Goal: Transaction & Acquisition: Book appointment/travel/reservation

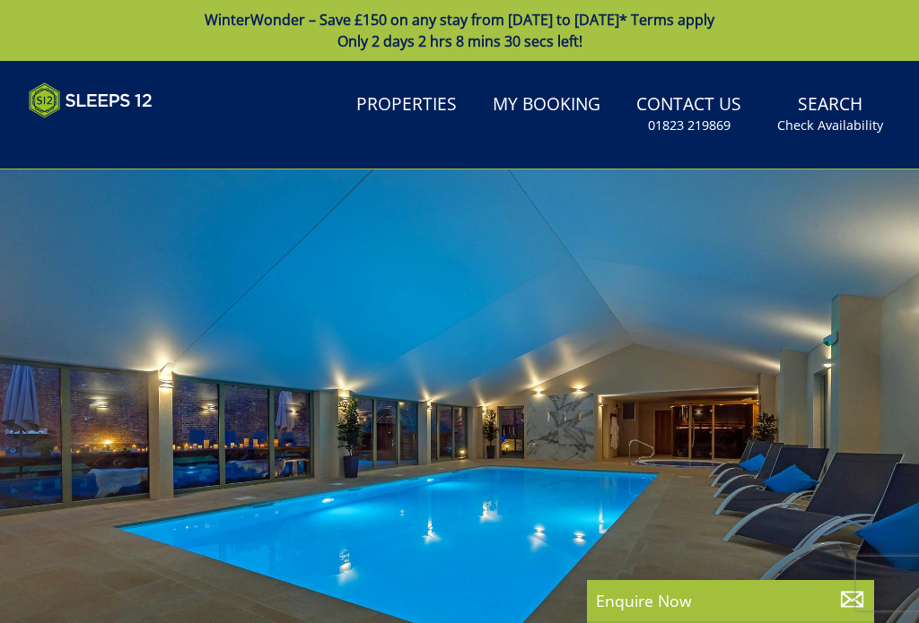
click at [397, 109] on link "Properties" at bounding box center [406, 105] width 115 height 40
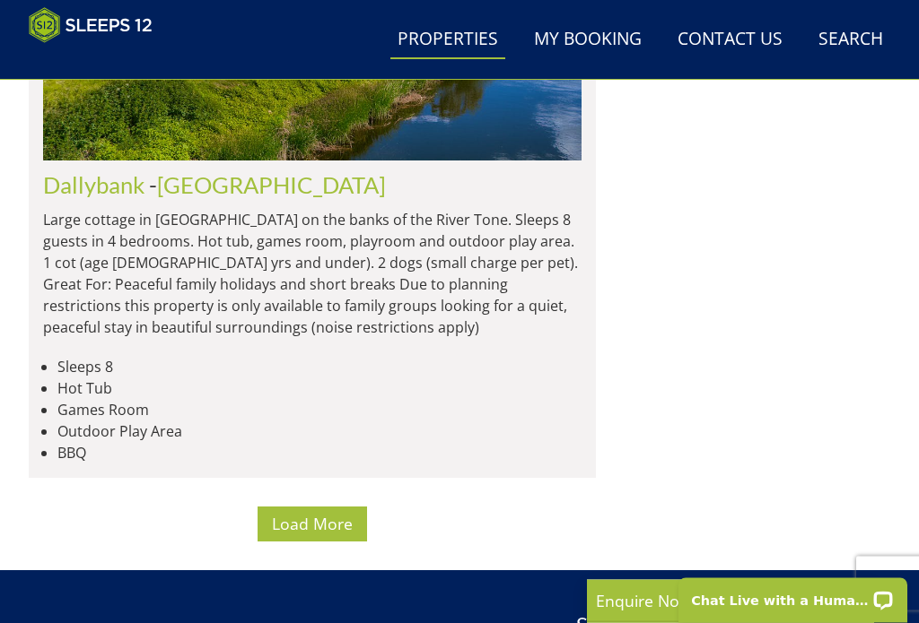
scroll to position [14143, 0]
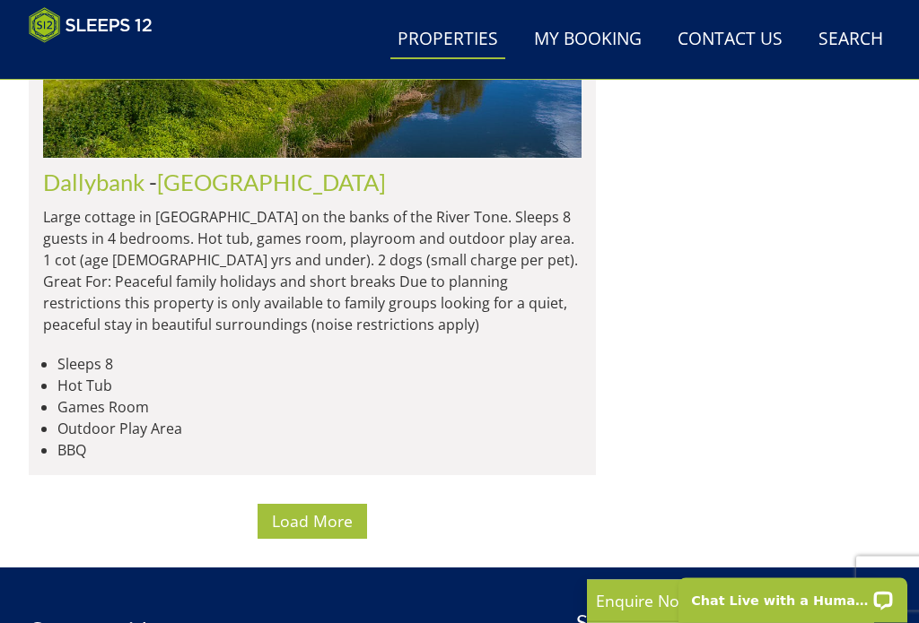
click at [307, 511] on span "Load More" at bounding box center [312, 522] width 81 height 22
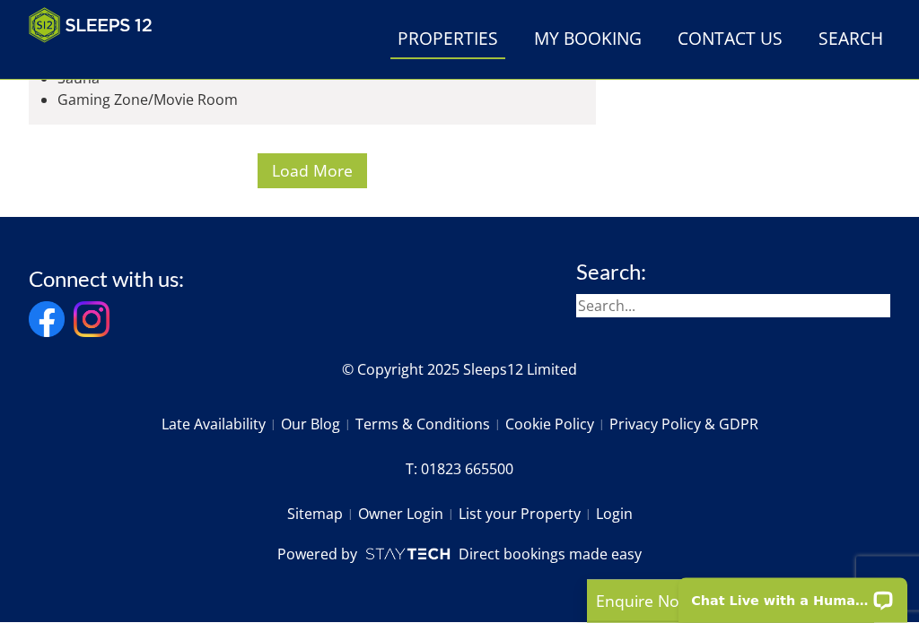
scroll to position [27654, 0]
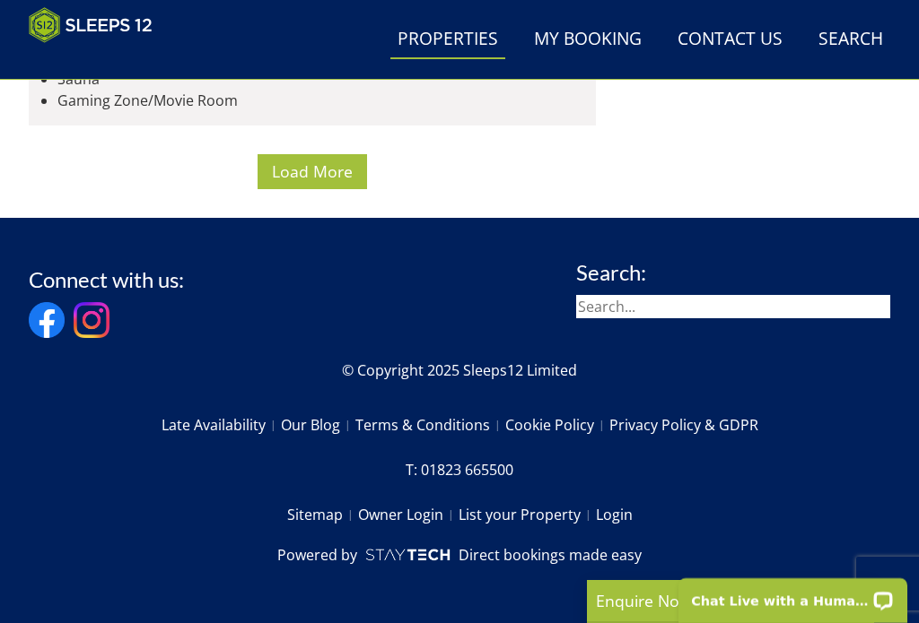
click at [322, 182] on span "Load More" at bounding box center [312, 172] width 81 height 22
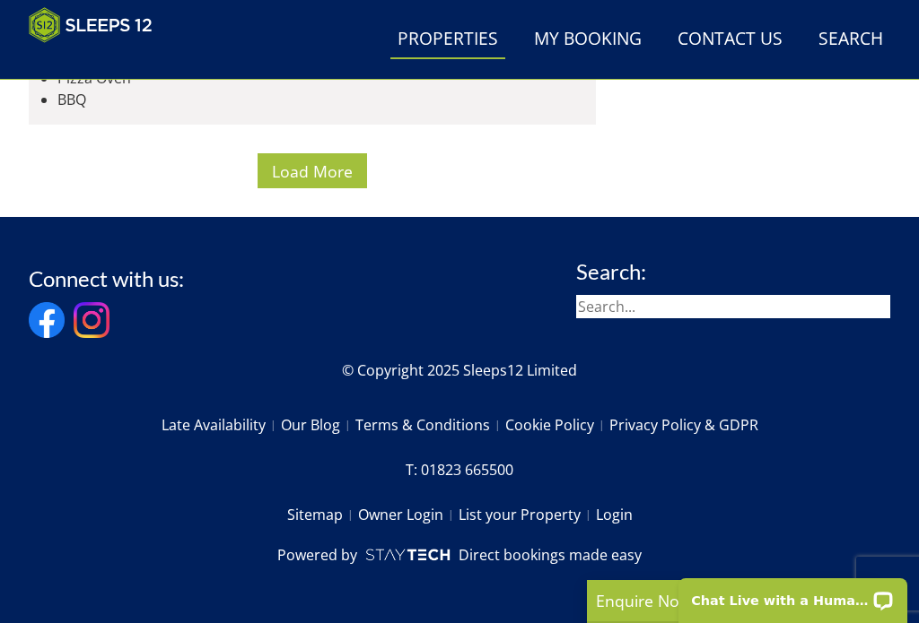
scroll to position [31218, 0]
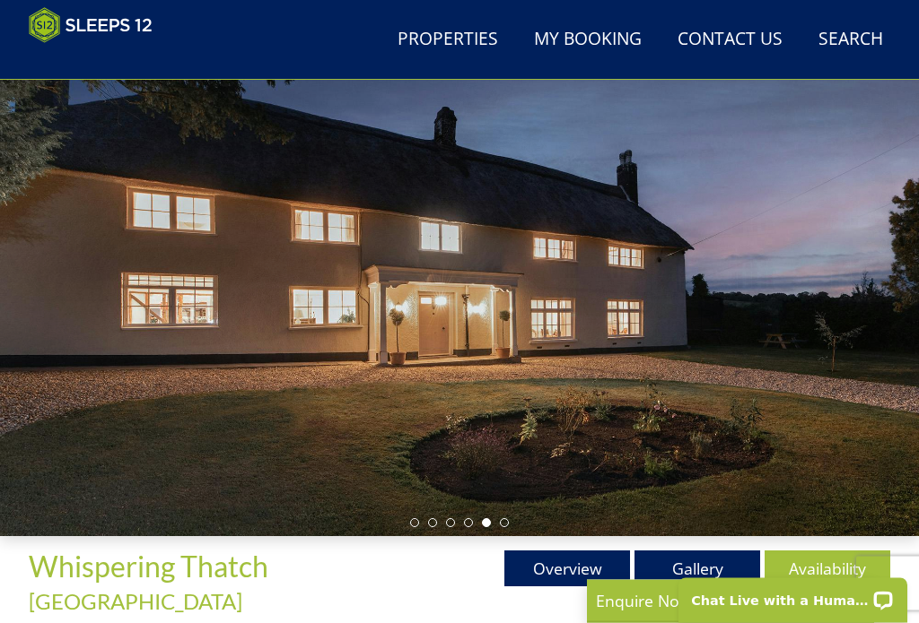
scroll to position [118, 0]
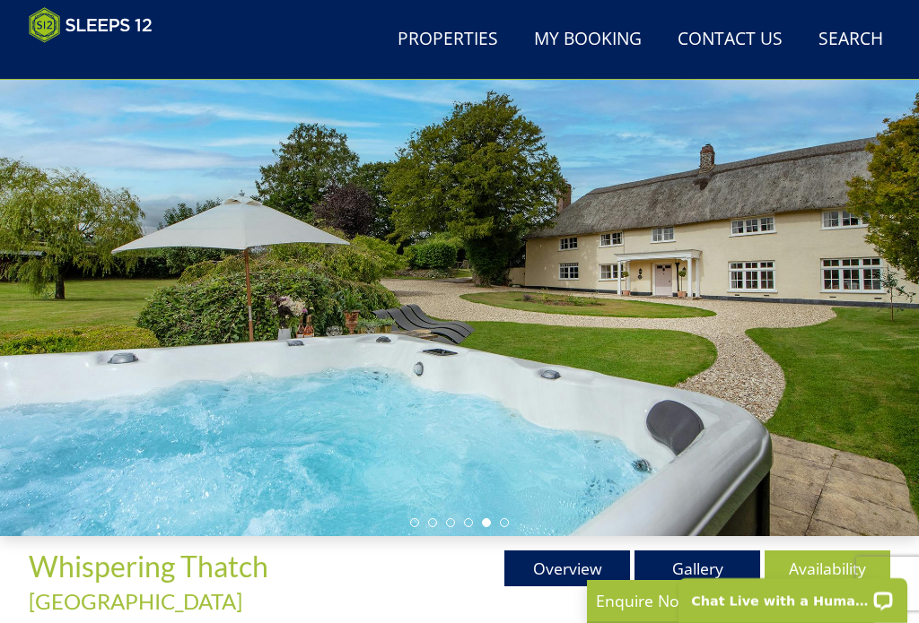
click at [693, 569] on link "Gallery" at bounding box center [697, 569] width 126 height 36
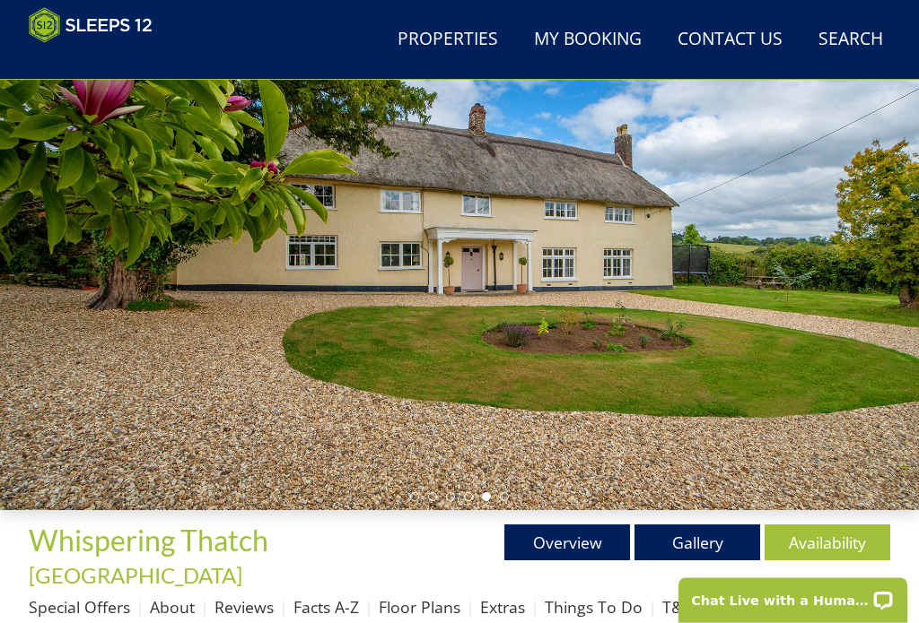
scroll to position [134, 0]
